Goal: Use online tool/utility: Utilize a website feature to perform a specific function

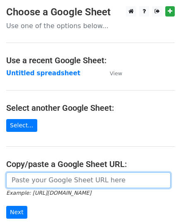
click at [71, 185] on input "url" at bounding box center [88, 180] width 164 height 16
paste input "[URL][DOMAIN_NAME]"
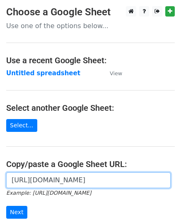
scroll to position [0, 177]
type input "[URL][DOMAIN_NAME]"
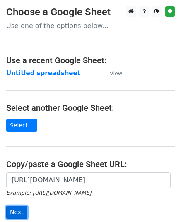
click at [21, 213] on input "Next" at bounding box center [16, 212] width 21 height 13
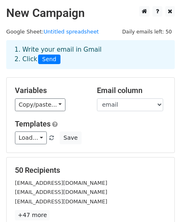
scroll to position [124, 0]
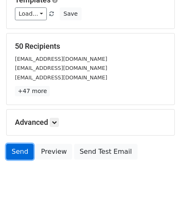
click at [17, 152] on link "Send" at bounding box center [19, 152] width 27 height 16
